Goal: Check status: Check status

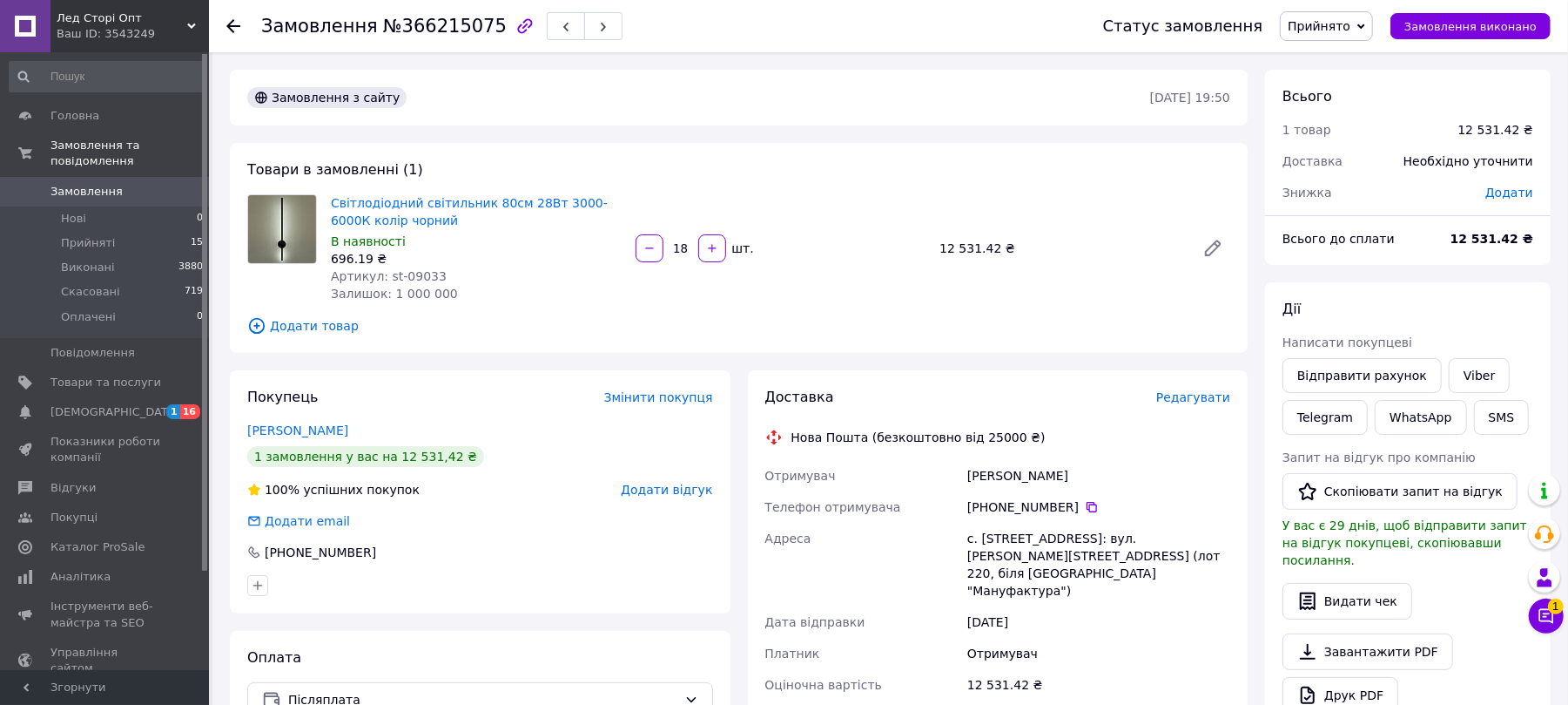
click at [85, 183] on span "Замовлення" at bounding box center [87, 191] width 73 height 16
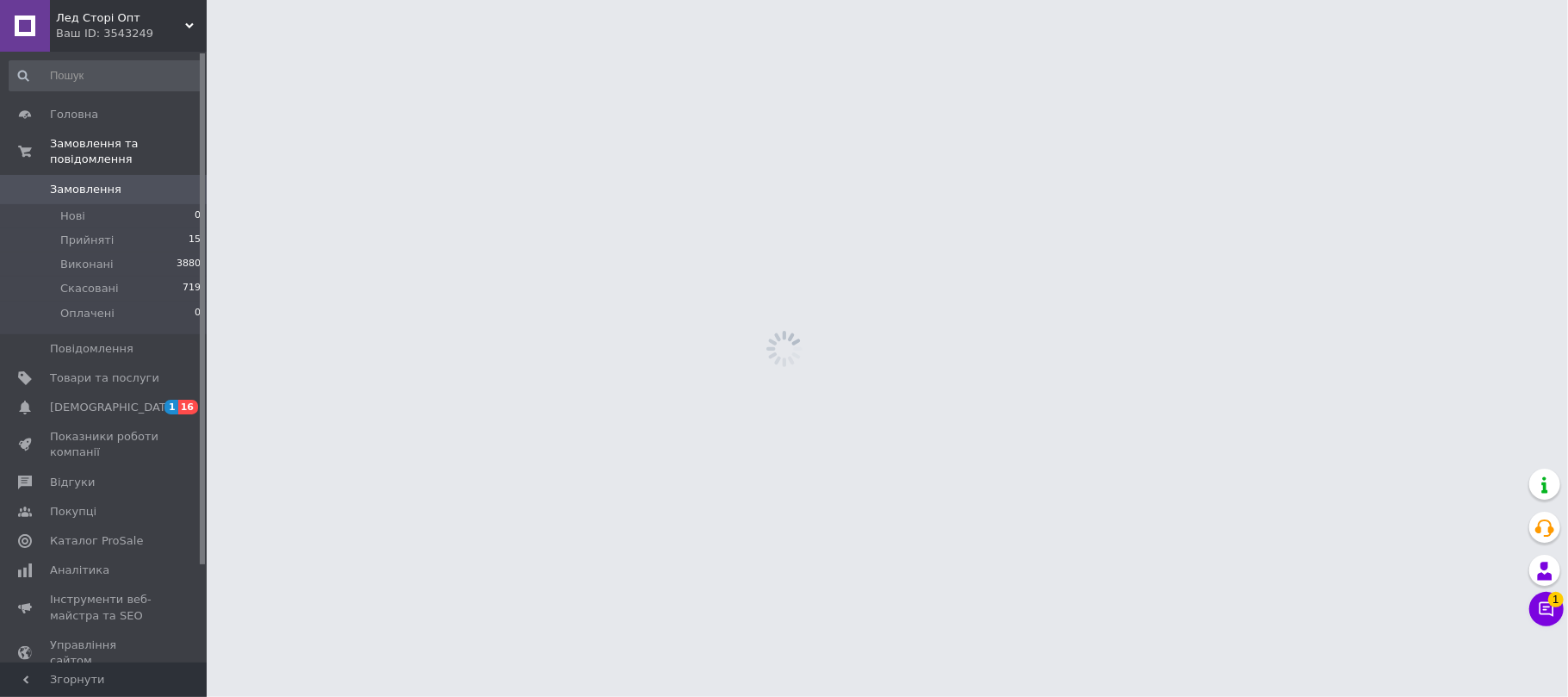
click at [84, 181] on span "Замовлення" at bounding box center [86, 189] width 72 height 16
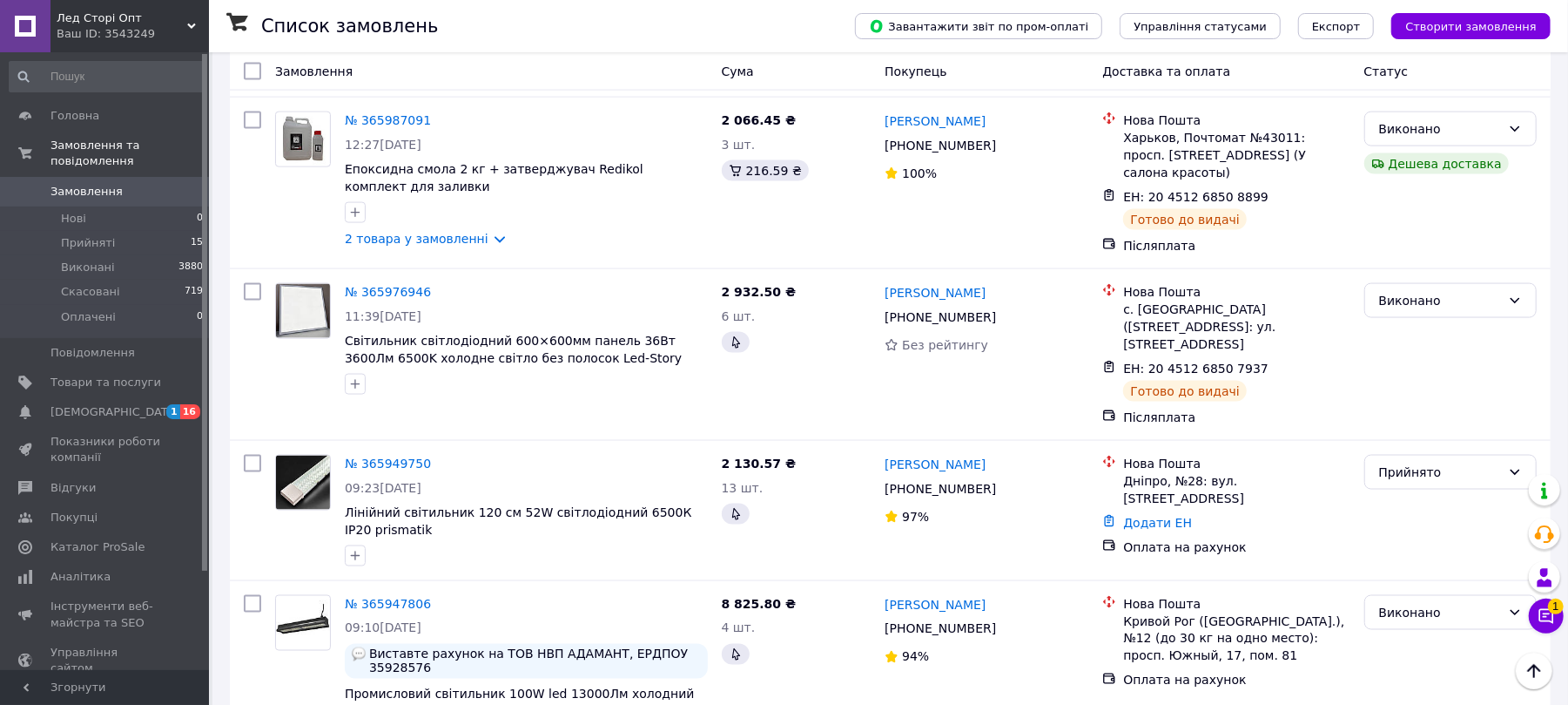
scroll to position [1857, 0]
